Goal: Contribute content: Add original content to the website for others to see

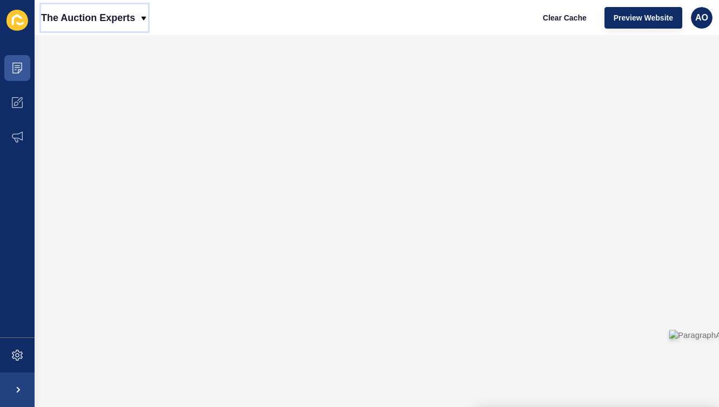
click at [144, 14] on icon at bounding box center [143, 18] width 9 height 9
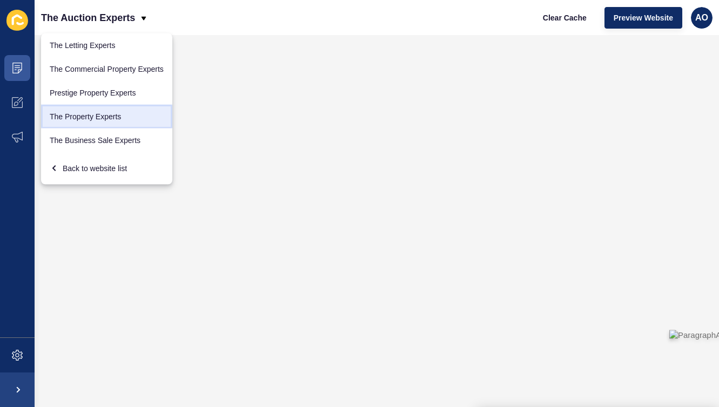
click at [98, 114] on link "The Property Experts" at bounding box center [106, 117] width 131 height 24
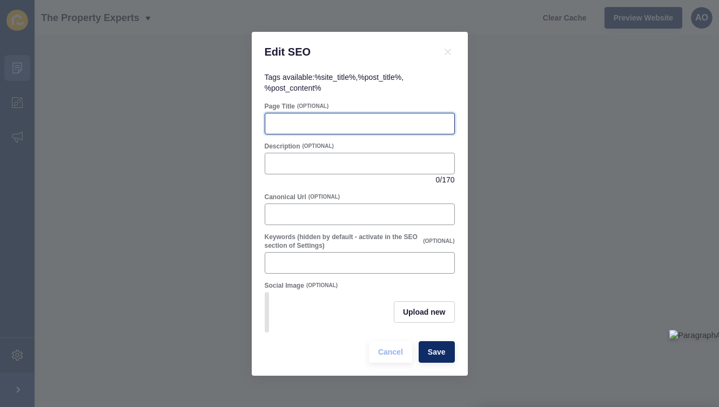
click at [281, 120] on input "Page Title" at bounding box center [360, 123] width 176 height 11
paste input "The Complete Checklist for a Healthy Home"
type input "The Complete Checklist for a Healthy Home"
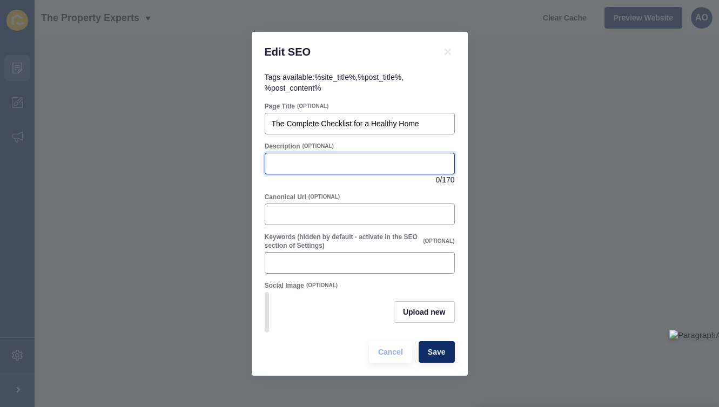
click at [285, 163] on input "Description" at bounding box center [360, 163] width 176 height 11
paste input "Discover simple, practical tips for a healthier home. From bedrooms to bathroom…"
drag, startPoint x: 332, startPoint y: 163, endPoint x: 366, endPoint y: 163, distance: 33.5
click at [366, 163] on input "Discover simple, practical tips for a healthier home. From bedrooms to bathroom…" at bounding box center [360, 163] width 176 height 11
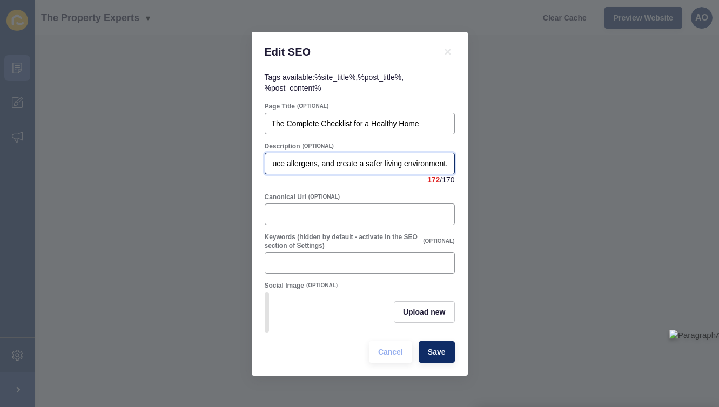
drag, startPoint x: 378, startPoint y: 164, endPoint x: 401, endPoint y: 163, distance: 22.7
click at [401, 163] on input "Discover simple tips for a healthier home. From bedrooms to bathrooms, our chec…" at bounding box center [360, 163] width 176 height 11
type input "Discover simple tips for a healthier home. From bedrooms to bathrooms, our chec…"
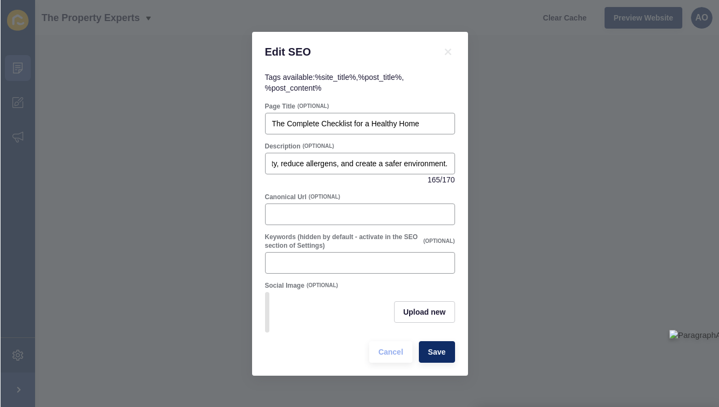
scroll to position [0, 0]
click at [360, 183] on div "Discover simple tips for a healthier home. From bedrooms to bathrooms, our chec…" at bounding box center [360, 169] width 190 height 32
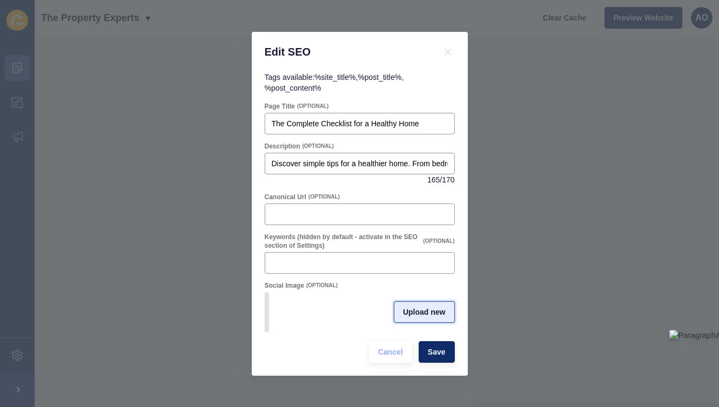
click at [417, 306] on button "Upload new" at bounding box center [424, 312] width 61 height 22
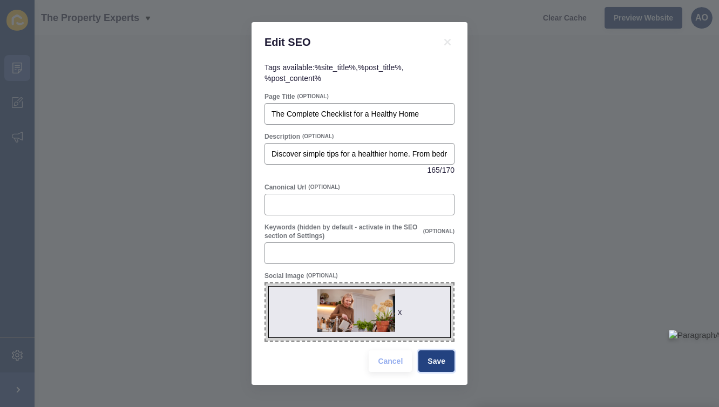
click at [429, 357] on span "Save" at bounding box center [437, 361] width 18 height 11
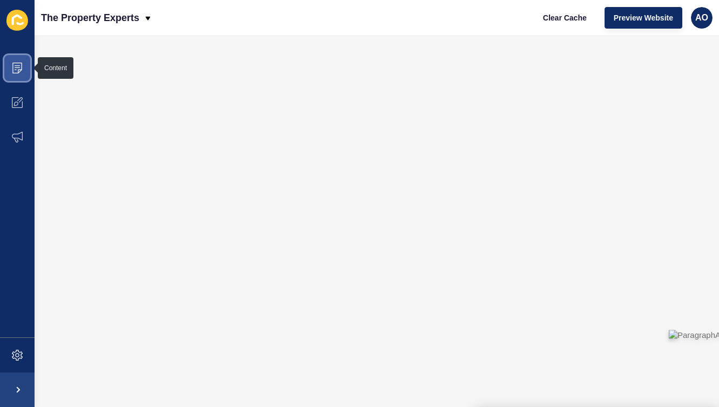
click at [12, 68] on icon at bounding box center [17, 68] width 11 height 11
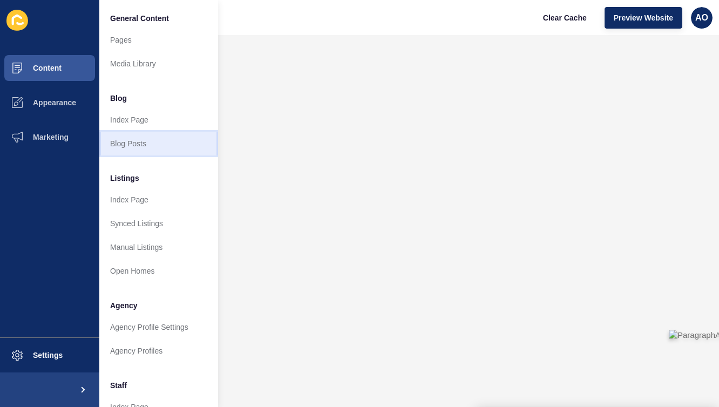
click at [140, 145] on link "Blog Posts" at bounding box center [158, 144] width 119 height 24
